Goal: Task Accomplishment & Management: Use online tool/utility

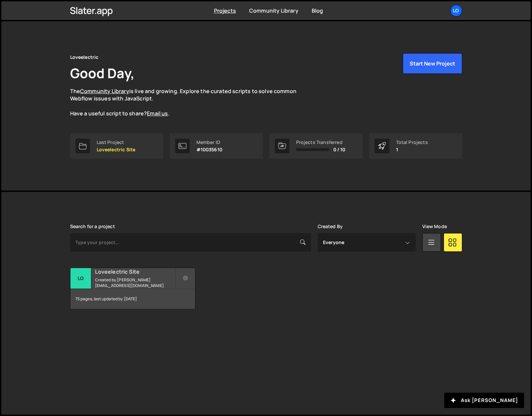
click at [126, 269] on div "Loveelectric Site Created by [PERSON_NAME][EMAIL_ADDRESS][DOMAIN_NAME]" at bounding box center [132, 278] width 125 height 21
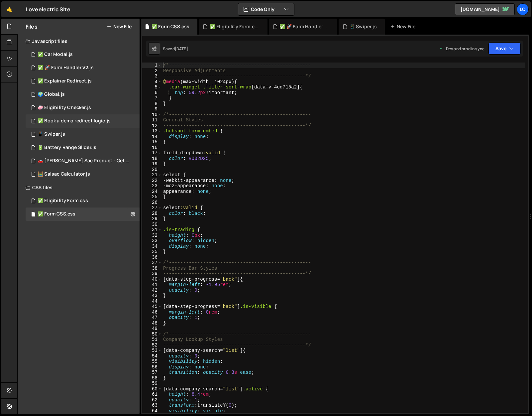
click at [64, 124] on div "1 ✅ Book a demo redirect logic.js 0" at bounding box center [83, 120] width 114 height 13
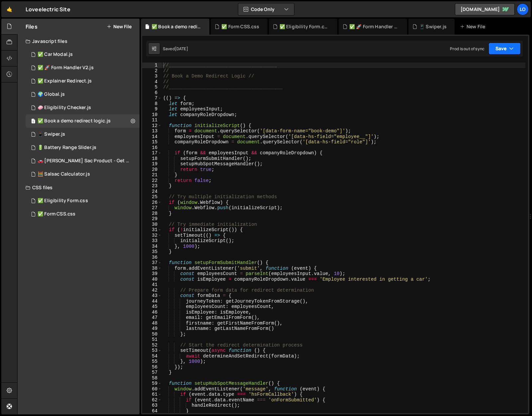
click at [517, 51] on button "Save" at bounding box center [504, 49] width 32 height 12
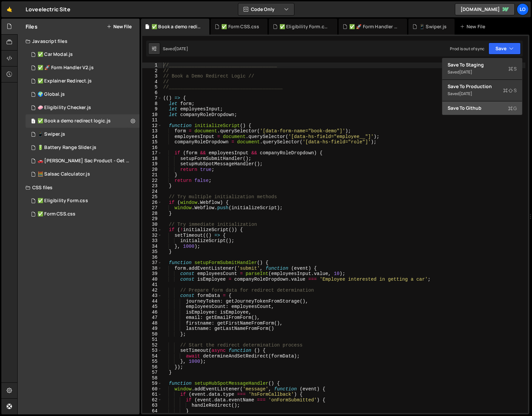
click at [488, 112] on button "Save to Github G" at bounding box center [482, 107] width 80 height 13
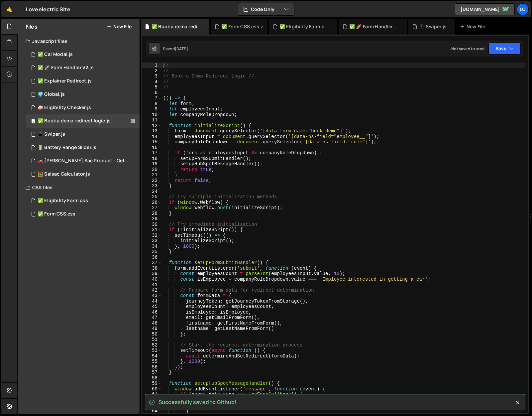
click at [261, 26] on icon at bounding box center [262, 26] width 5 height 7
click at [272, 26] on icon at bounding box center [274, 26] width 5 height 7
click at [274, 26] on icon at bounding box center [274, 26] width 5 height 7
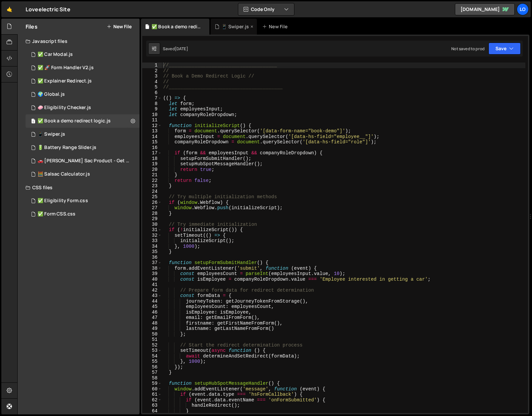
click at [252, 27] on icon at bounding box center [252, 26] width 5 height 7
click at [508, 49] on button "Save" at bounding box center [504, 49] width 32 height 12
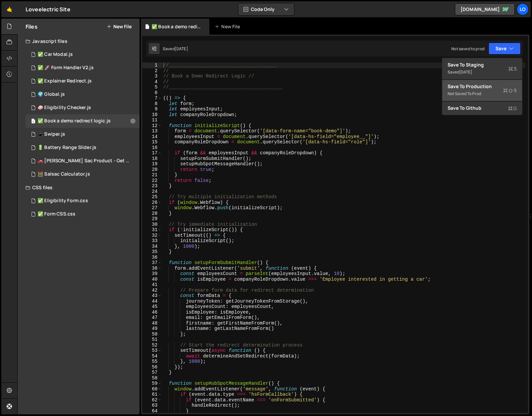
click at [491, 85] on div "Save to Production S" at bounding box center [482, 86] width 69 height 7
